Goal: Navigation & Orientation: Understand site structure

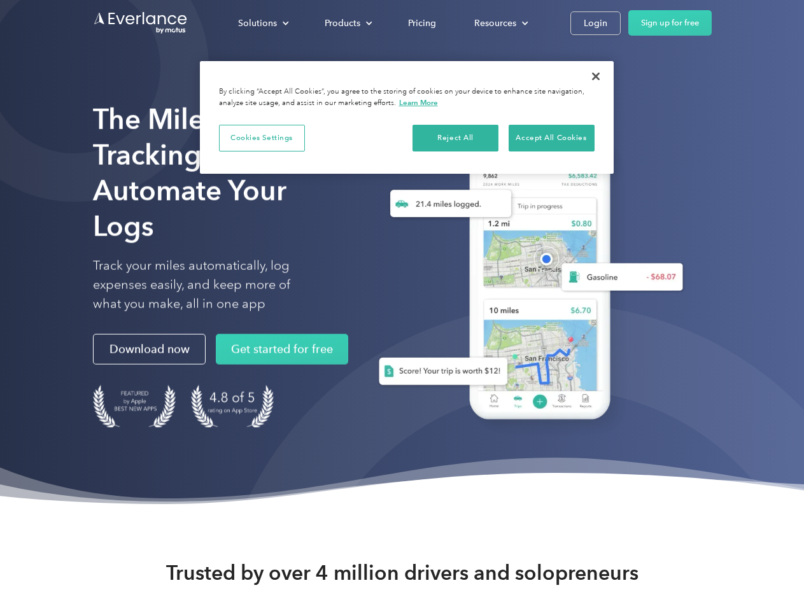
click at [263, 23] on div "Solutions" at bounding box center [257, 23] width 39 height 16
click at [347, 23] on div "Products" at bounding box center [343, 23] width 36 height 16
click at [500, 23] on div "Resources" at bounding box center [496, 23] width 42 height 16
click at [262, 138] on button "Cookies Settings" at bounding box center [262, 138] width 86 height 27
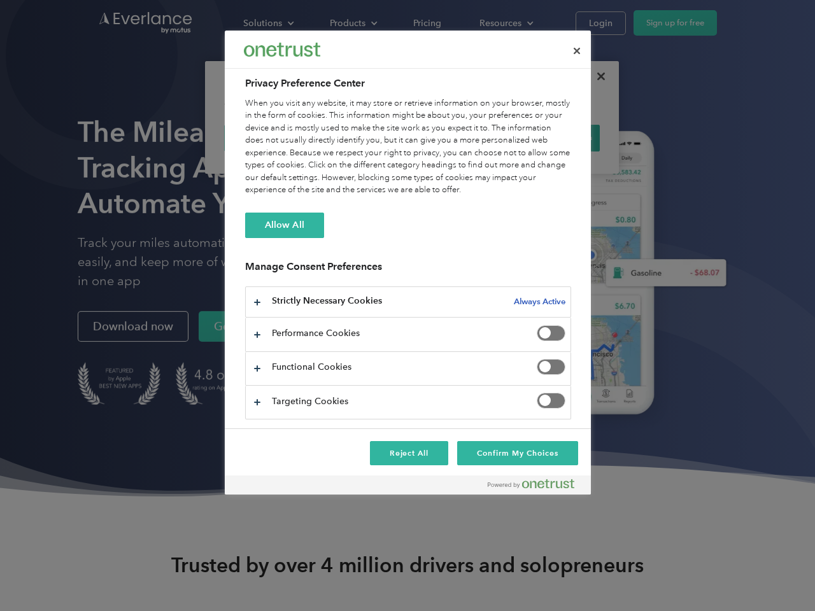
click at [456, 138] on div "When you visit any website, it may store or retrieve information on your browse…" at bounding box center [408, 146] width 326 height 99
click at [552, 138] on div "When you visit any website, it may store or retrieve information on your browse…" at bounding box center [408, 146] width 326 height 99
click at [596, 76] on div at bounding box center [407, 305] width 815 height 611
